Goal: Transaction & Acquisition: Purchase product/service

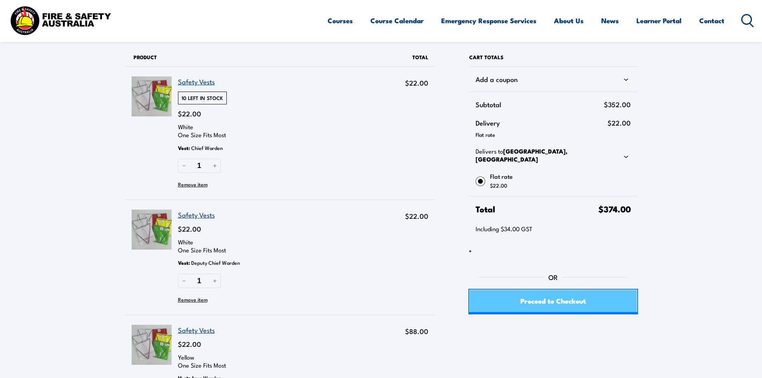
click at [593, 299] on link "Proceed to Checkout" at bounding box center [553, 302] width 168 height 24
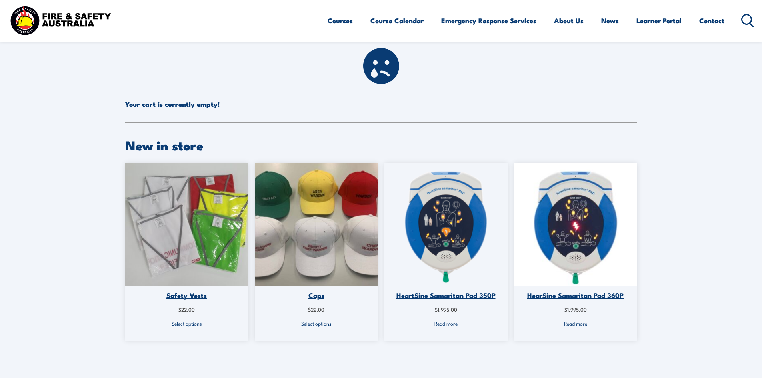
click at [210, 273] on img at bounding box center [186, 224] width 123 height 123
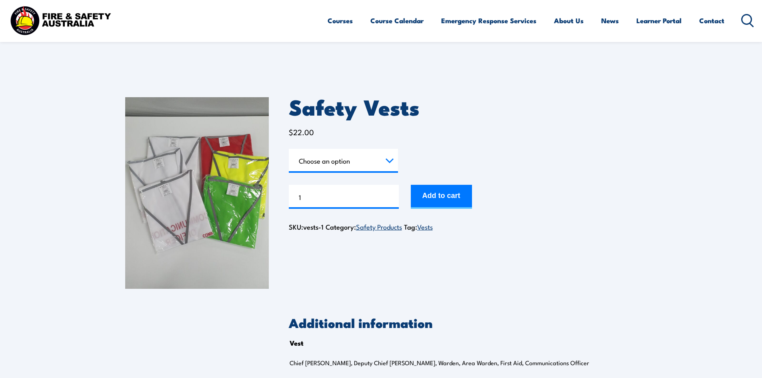
click at [372, 161] on select "Choose an option Chief Warden Deputy Chief Warden Warden Area Warden First Aid …" at bounding box center [343, 161] width 109 height 24
click at [289, 149] on select "Choose an option Chief Warden Deputy Chief Warden Warden Area Warden First Aid …" at bounding box center [343, 161] width 109 height 24
select select "Chief Warden"
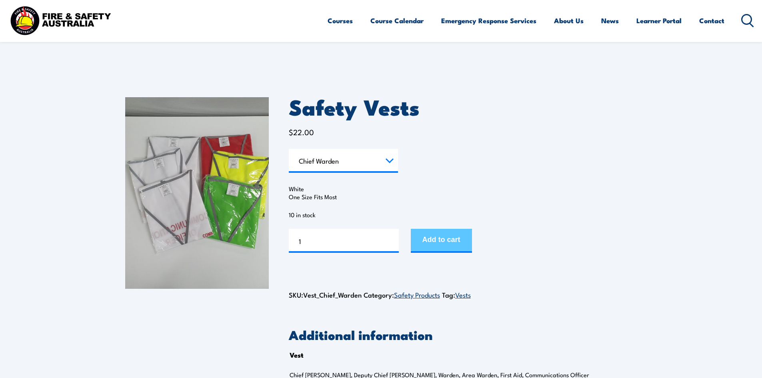
click at [440, 240] on button "Add to cart" at bounding box center [441, 241] width 61 height 24
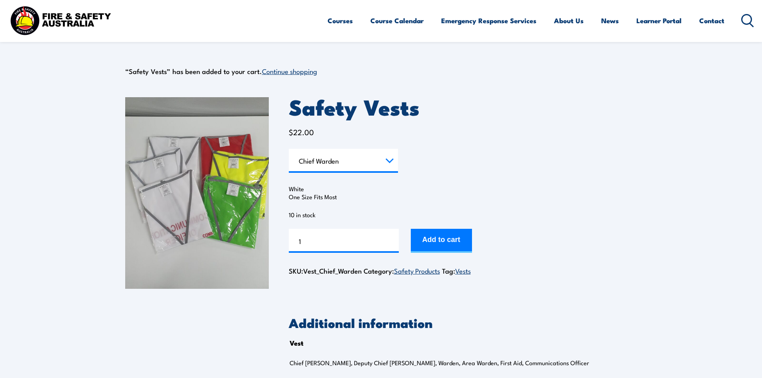
click at [324, 168] on select "Choose an option Chief [PERSON_NAME] Deputy Chief Warden Warden Area Warden Fir…" at bounding box center [343, 161] width 109 height 24
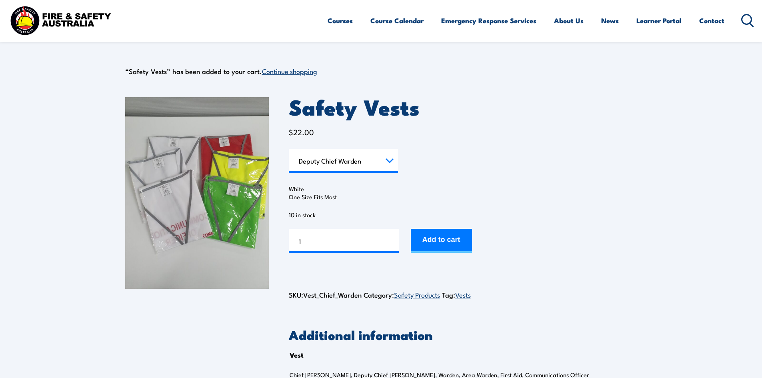
click at [289, 149] on select "Choose an option Chief Warden Deputy Chief Warden Warden Area Warden First Aid …" at bounding box center [343, 161] width 109 height 24
select select "Deputy Chief Warden"
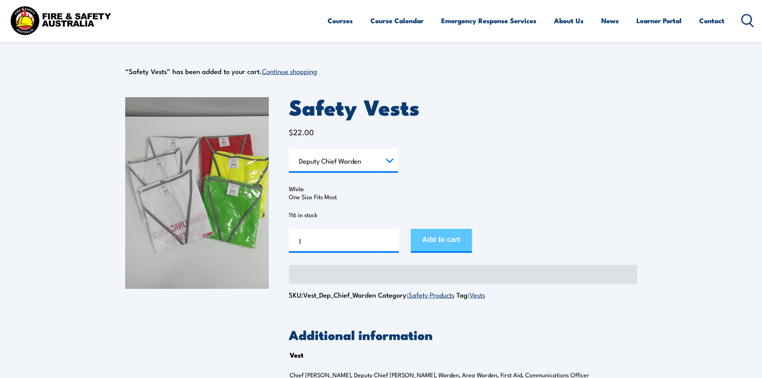
click at [430, 233] on button "Add to cart" at bounding box center [441, 241] width 61 height 24
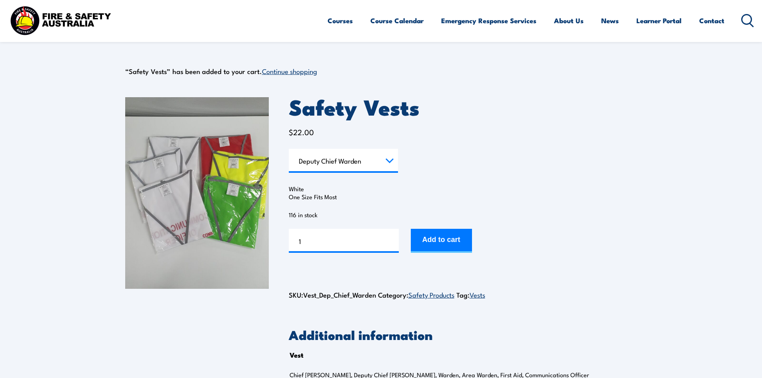
click at [331, 159] on select "Choose an option Chief Warden Deputy Chief Warden Warden Area Warden First Aid …" at bounding box center [343, 161] width 109 height 24
click at [289, 149] on select "Choose an option Chief Warden Deputy Chief Warden Warden Area Warden First Aid …" at bounding box center [343, 161] width 109 height 24
select select "Area Warden"
drag, startPoint x: 375, startPoint y: 248, endPoint x: 364, endPoint y: 248, distance: 10.8
click at [364, 248] on input "1" at bounding box center [344, 241] width 110 height 24
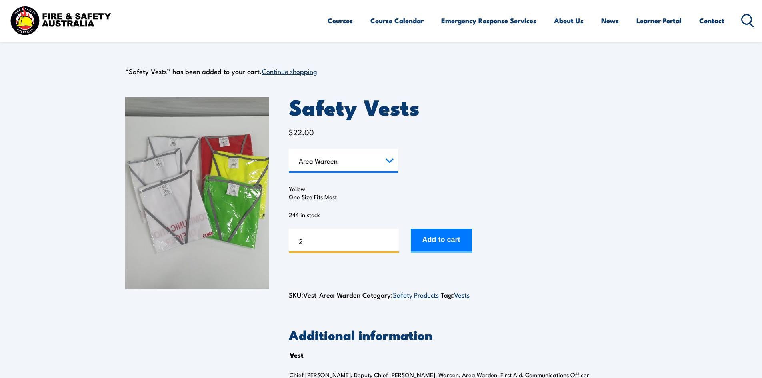
click at [391, 238] on input "2" at bounding box center [344, 241] width 110 height 24
click at [391, 238] on input "3" at bounding box center [344, 241] width 110 height 24
type input "4"
click at [391, 238] on input "4" at bounding box center [344, 241] width 110 height 24
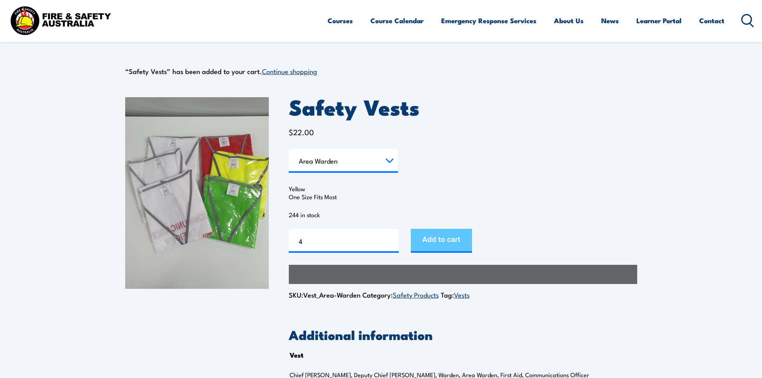
click at [456, 236] on button "Add to cart" at bounding box center [441, 241] width 61 height 24
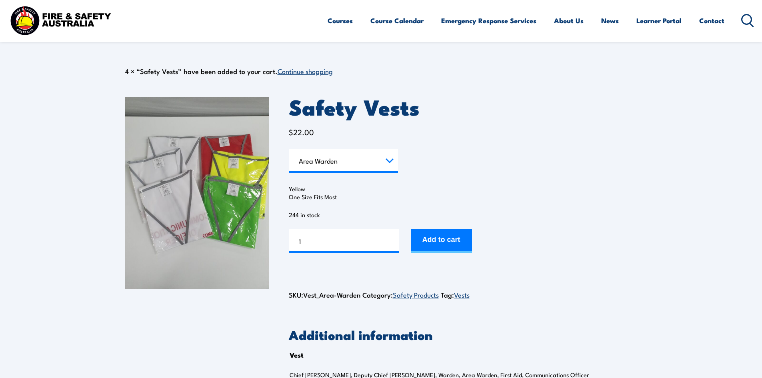
click at [356, 166] on select "Choose an option Chief Warden Deputy Chief Warden Warden Area Warden First Aid …" at bounding box center [343, 161] width 109 height 24
click at [289, 149] on select "Choose an option Chief [PERSON_NAME] Deputy Chief Warden Warden Area Warden Fir…" at bounding box center [343, 161] width 109 height 24
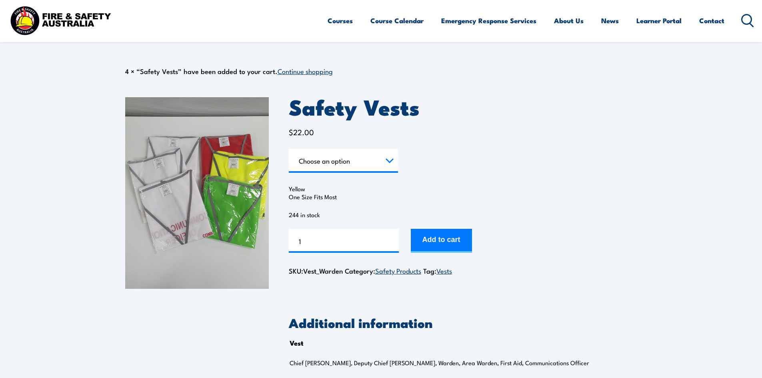
select select "Warden"
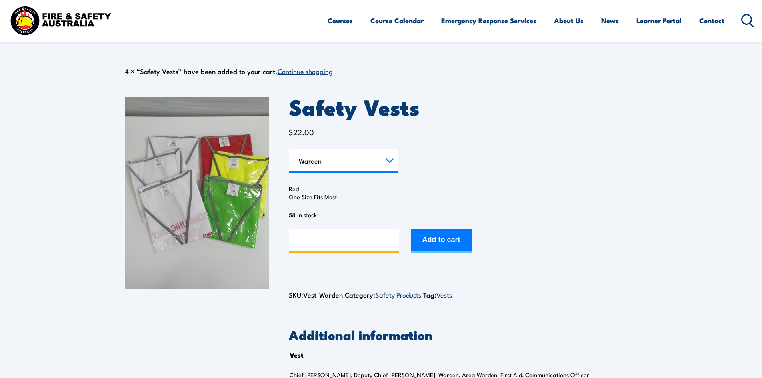
click at [382, 241] on input "1" at bounding box center [344, 241] width 110 height 24
click at [394, 239] on input "2" at bounding box center [344, 241] width 110 height 24
click at [394, 239] on input "3" at bounding box center [344, 241] width 110 height 24
click at [394, 239] on input "4" at bounding box center [344, 241] width 110 height 24
click at [394, 239] on input "5" at bounding box center [344, 241] width 110 height 24
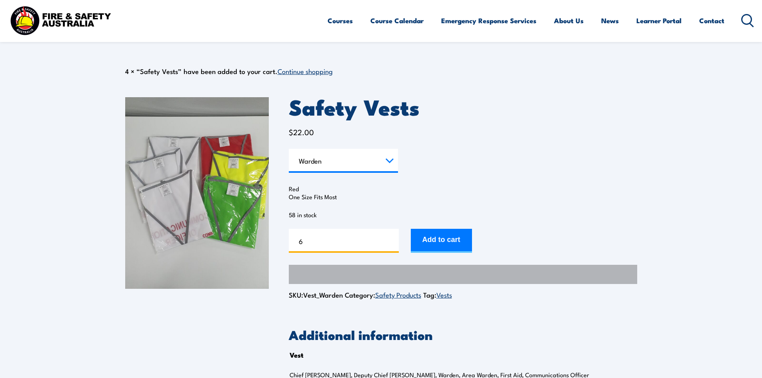
type input "6"
click at [394, 239] on input "6" at bounding box center [344, 241] width 110 height 24
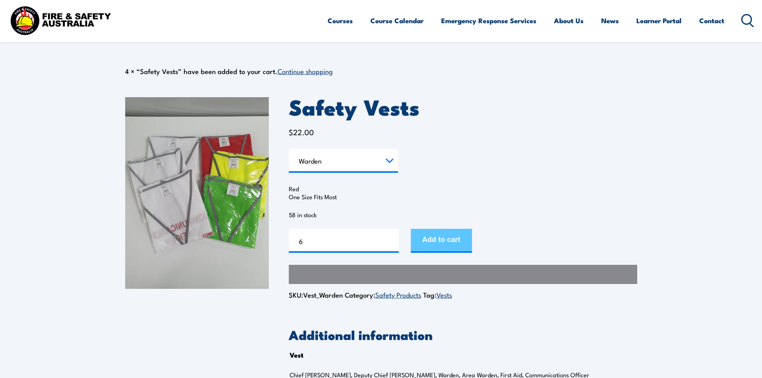
click at [431, 240] on button "Add to cart" at bounding box center [441, 241] width 61 height 24
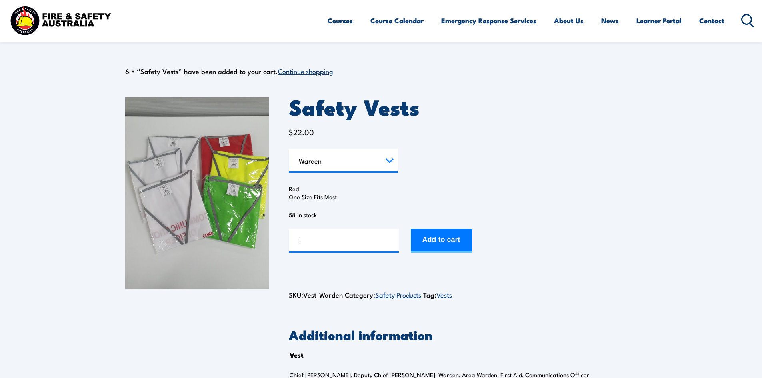
click at [324, 152] on select "Choose an option Chief [PERSON_NAME] Deputy Chief Warden Warden Area Warden Fir…" at bounding box center [343, 161] width 109 height 24
select select "Communications Officer"
click at [289, 149] on select "Choose an option Chief [PERSON_NAME] Deputy Chief Warden Warden Area Warden Fir…" at bounding box center [343, 161] width 109 height 24
type input "2"
click at [390, 239] on input "2" at bounding box center [344, 241] width 110 height 24
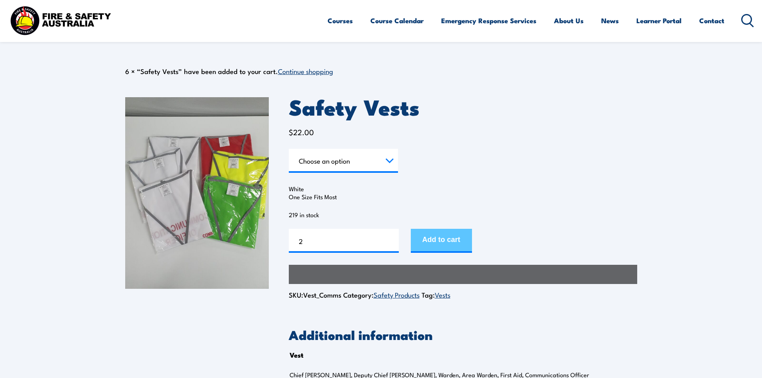
click at [435, 247] on button "Add to cart" at bounding box center [441, 241] width 61 height 24
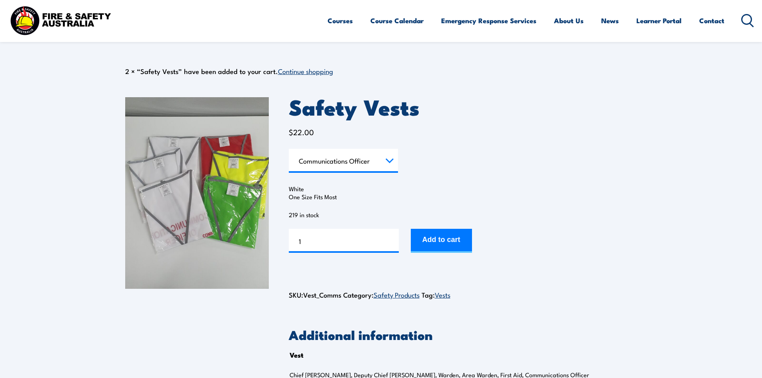
click at [344, 166] on select "Choose an option Chief [PERSON_NAME] Deputy Chief Warden Warden Area Warden Fir…" at bounding box center [343, 161] width 109 height 24
click at [289, 149] on select "Choose an option Chief [PERSON_NAME] Deputy Chief Warden Warden Area Warden Fir…" at bounding box center [343, 161] width 109 height 24
select select "First Aid"
type input "2"
click at [392, 240] on input "2" at bounding box center [344, 241] width 110 height 24
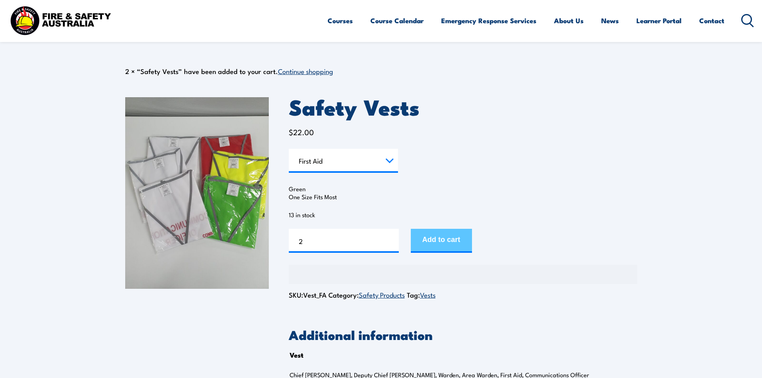
click at [443, 246] on button "Add to cart" at bounding box center [441, 241] width 61 height 24
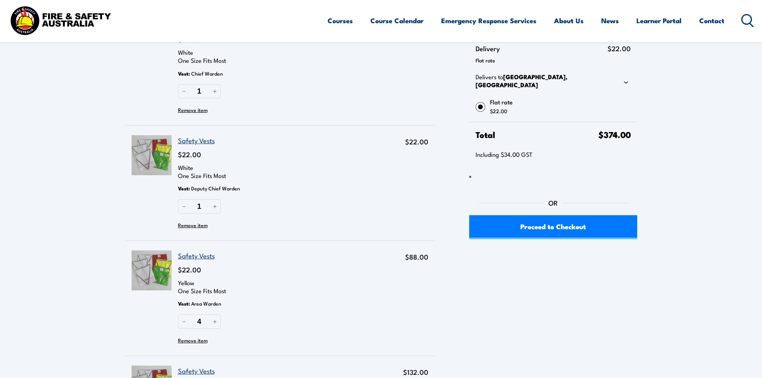
scroll to position [70, 0]
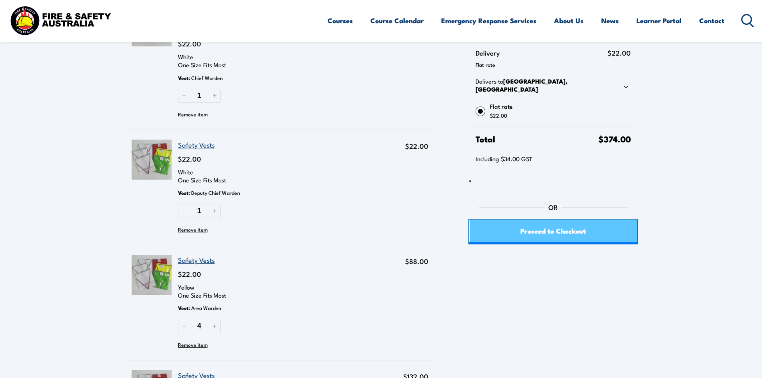
click at [582, 226] on span "Proceed to Checkout" at bounding box center [553, 230] width 66 height 21
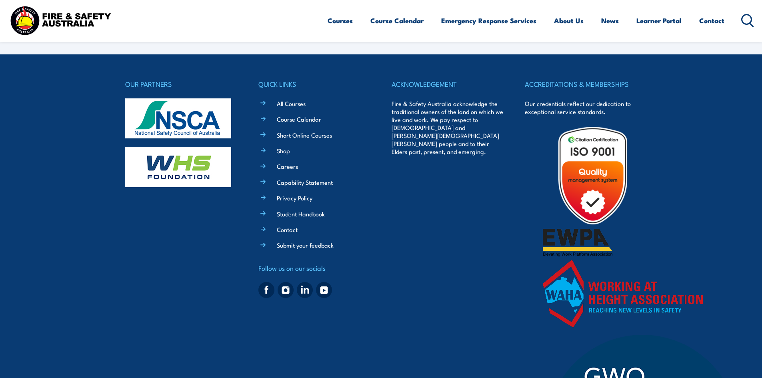
select select "VIC"
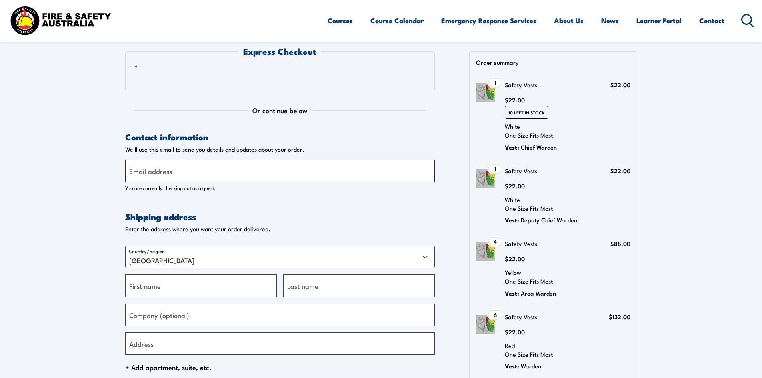
drag, startPoint x: 178, startPoint y: 173, endPoint x: 193, endPoint y: 167, distance: 16.3
click at [178, 173] on input "Email address" at bounding box center [280, 171] width 310 height 22
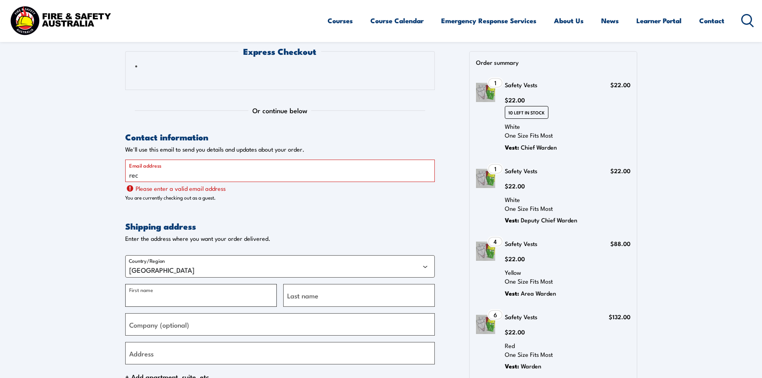
click at [228, 279] on div "Country/Region Australia First name Last name Company (optional) Address + Add …" at bounding box center [280, 345] width 310 height 192
click at [152, 179] on input "rec" at bounding box center [280, 171] width 310 height 22
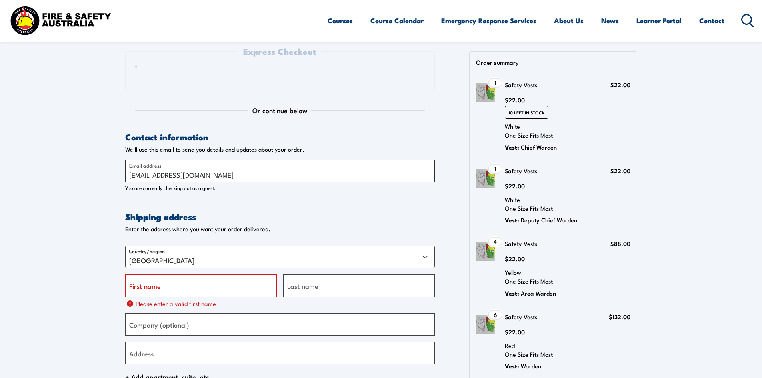
drag, startPoint x: 156, startPoint y: 177, endPoint x: 196, endPoint y: 177, distance: 40.0
click at [196, 177] on input "[EMAIL_ADDRESS][DOMAIN_NAME]" at bounding box center [280, 171] width 310 height 22
type input "[EMAIL_ADDRESS][DOMAIN_NAME]"
click at [190, 262] on select "Australia" at bounding box center [280, 257] width 310 height 22
click at [189, 294] on input "First name" at bounding box center [201, 285] width 152 height 22
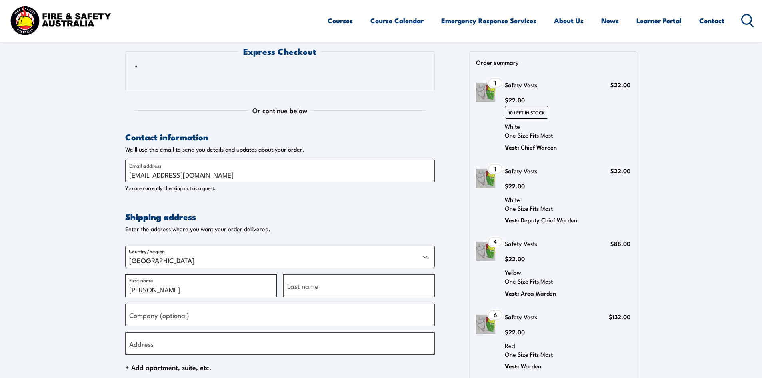
type input "Emily"
type input "Amoranto"
type input "Mawarnkarra Health Service"
type input "20 Sholl Street,"
type input "Roebourne"
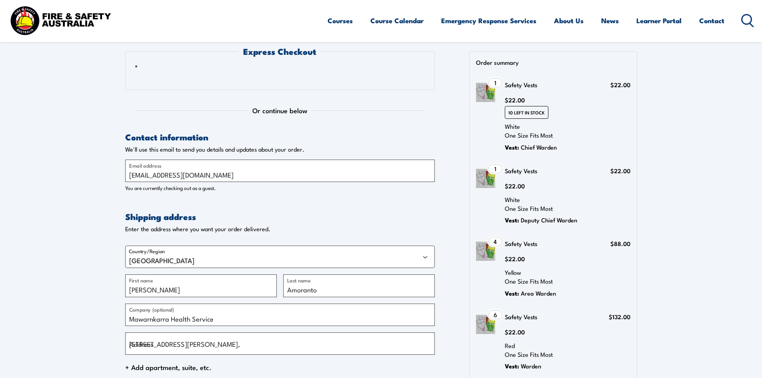
select select "WA"
type input "6718"
type input "[PHONE_NUMBER]"
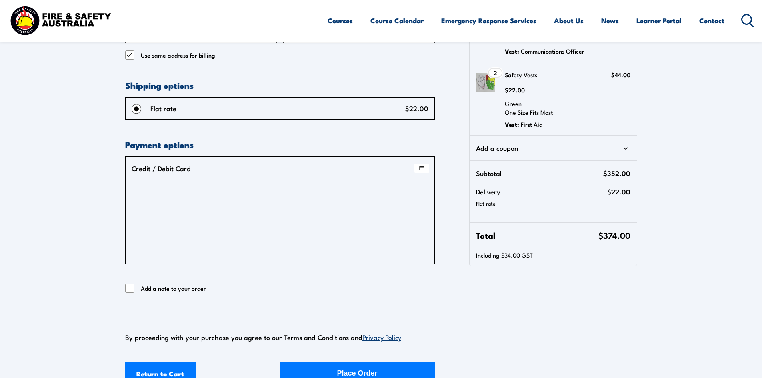
scroll to position [390, 0]
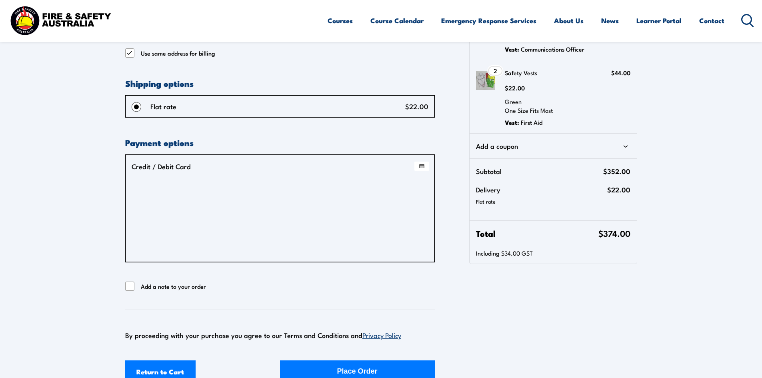
click at [421, 164] on img "Checkout" at bounding box center [421, 167] width 15 height 10
click at [0, 0] on input "Credit / Debit Card" at bounding box center [0, 0] width 0 height 0
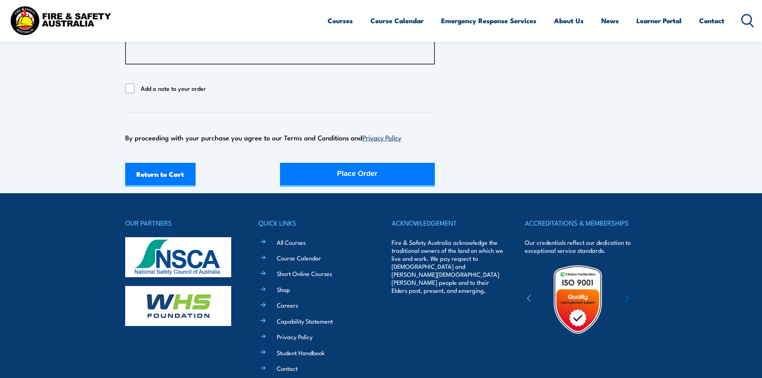
scroll to position [720, 0]
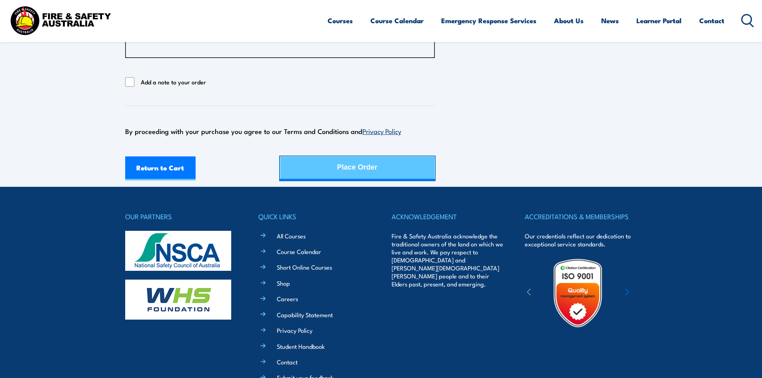
click at [344, 175] on div "Place Order" at bounding box center [357, 167] width 40 height 21
